Goal: Task Accomplishment & Management: Manage account settings

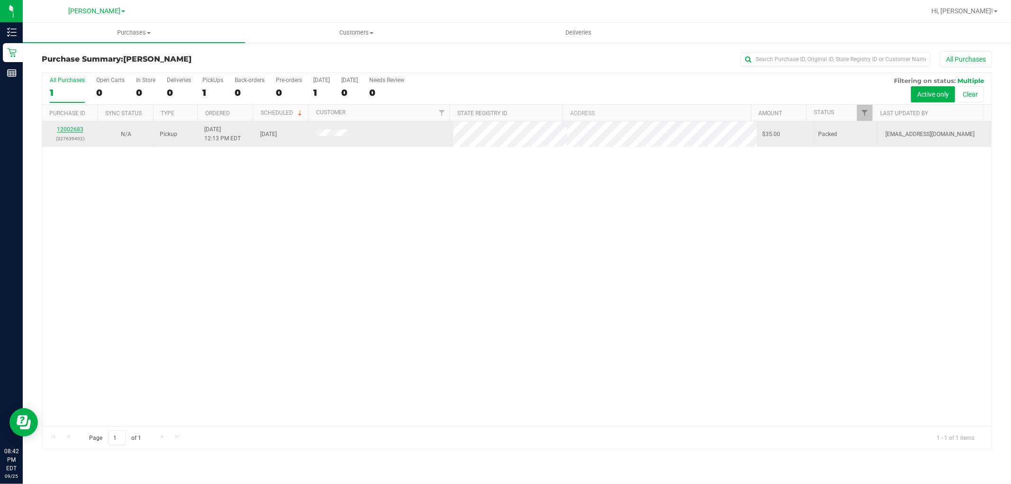
click at [78, 130] on link "12002683" at bounding box center [70, 129] width 27 height 7
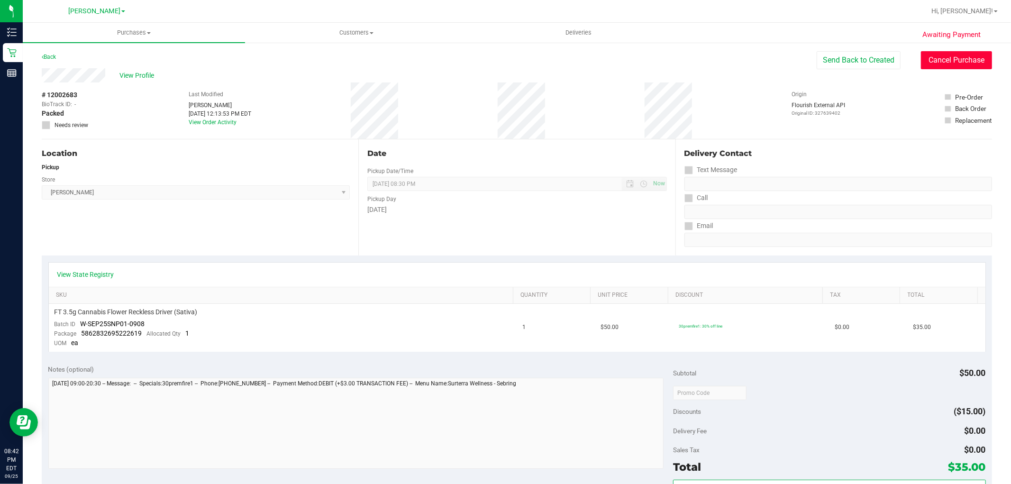
click at [959, 62] on button "Cancel Purchase" at bounding box center [956, 60] width 71 height 18
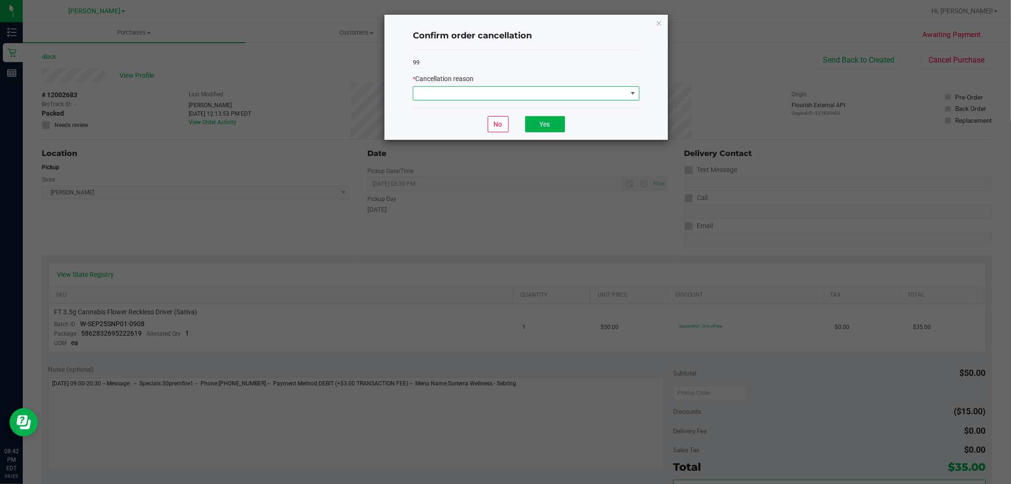
click at [514, 94] on span at bounding box center [520, 93] width 214 height 13
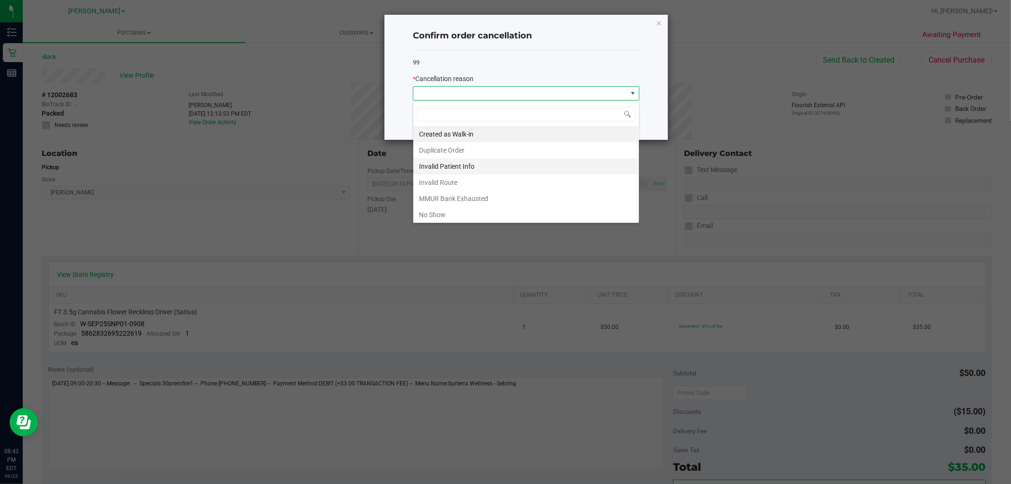
scroll to position [14, 226]
click at [447, 214] on li "No Show" at bounding box center [526, 215] width 226 height 16
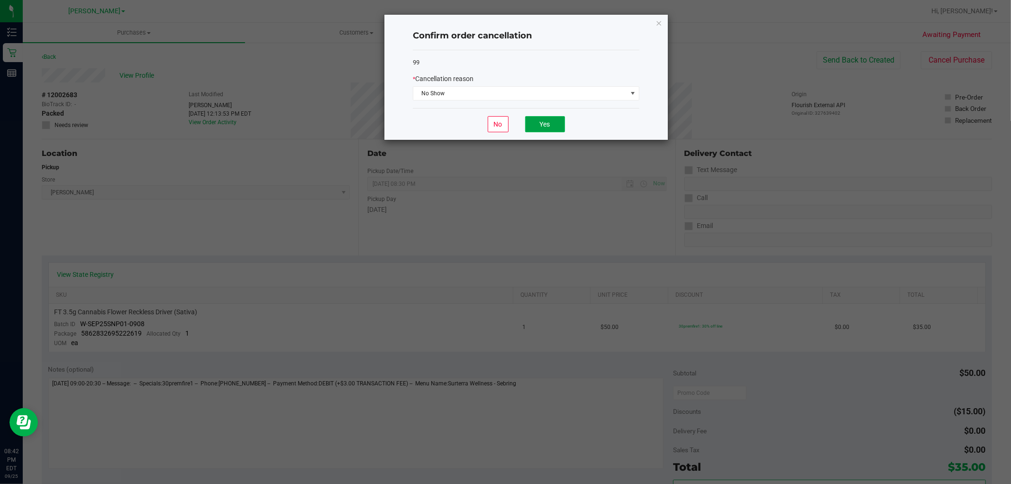
click at [546, 121] on button "Yes" at bounding box center [545, 124] width 40 height 16
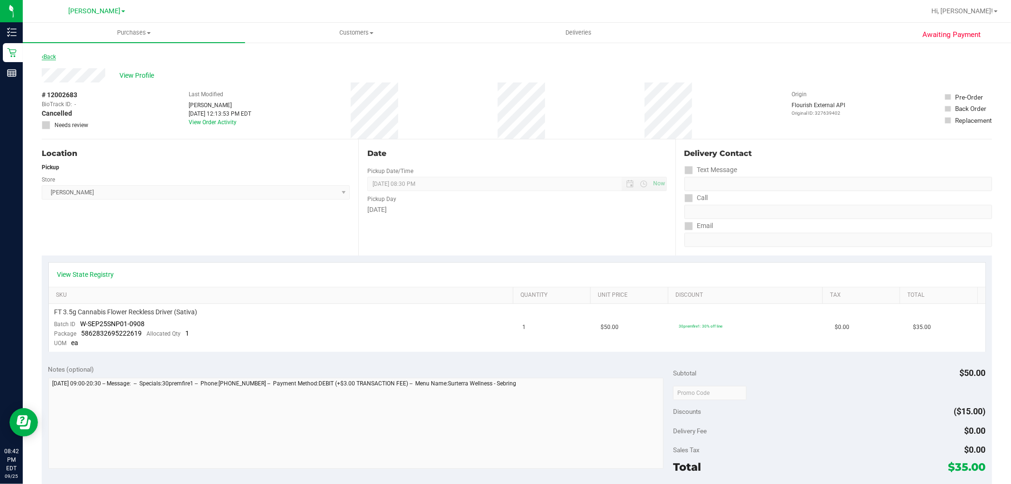
click at [44, 55] on link "Back" at bounding box center [49, 57] width 14 height 7
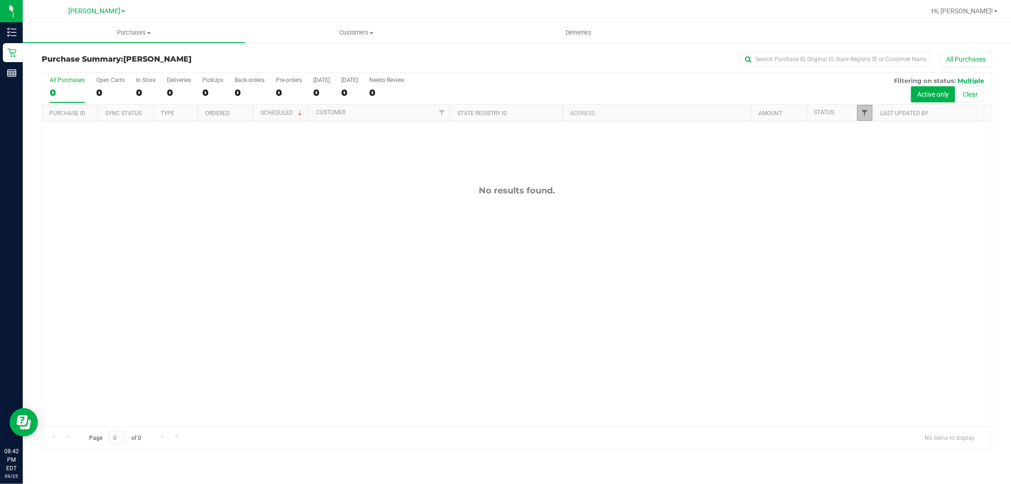
click at [861, 116] on span "Filter" at bounding box center [865, 113] width 8 height 8
click at [888, 277] on button "Filter" at bounding box center [886, 278] width 46 height 21
click at [986, 10] on span "Hi, [PERSON_NAME]!" at bounding box center [963, 11] width 62 height 8
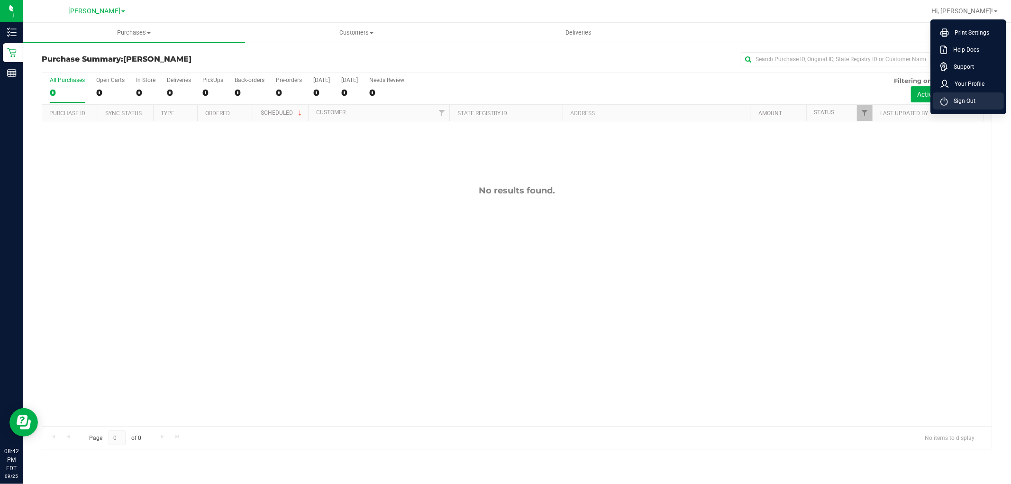
click at [971, 100] on span "Sign Out" at bounding box center [961, 100] width 27 height 9
